Goal: Navigation & Orientation: Find specific page/section

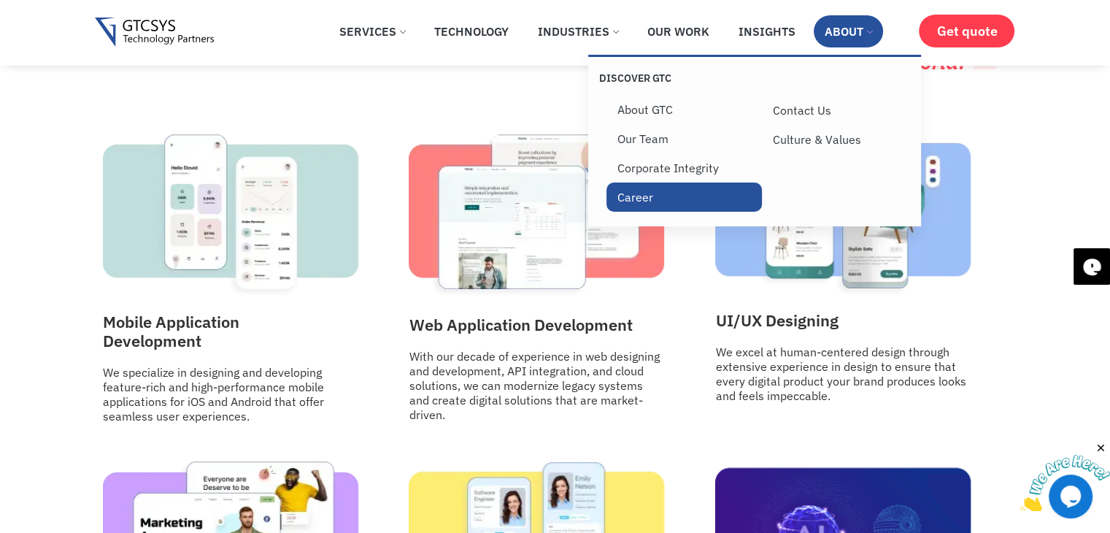
click at [625, 212] on link "Career" at bounding box center [684, 196] width 155 height 29
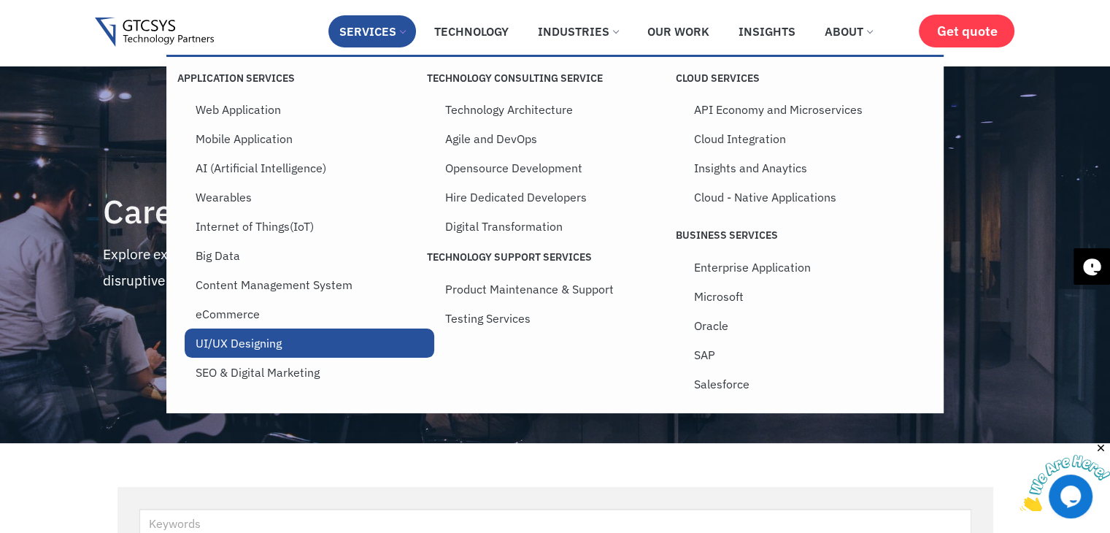
click at [268, 351] on link "UI/UX Designing" at bounding box center [309, 342] width 249 height 29
